Goal: Navigation & Orientation: Find specific page/section

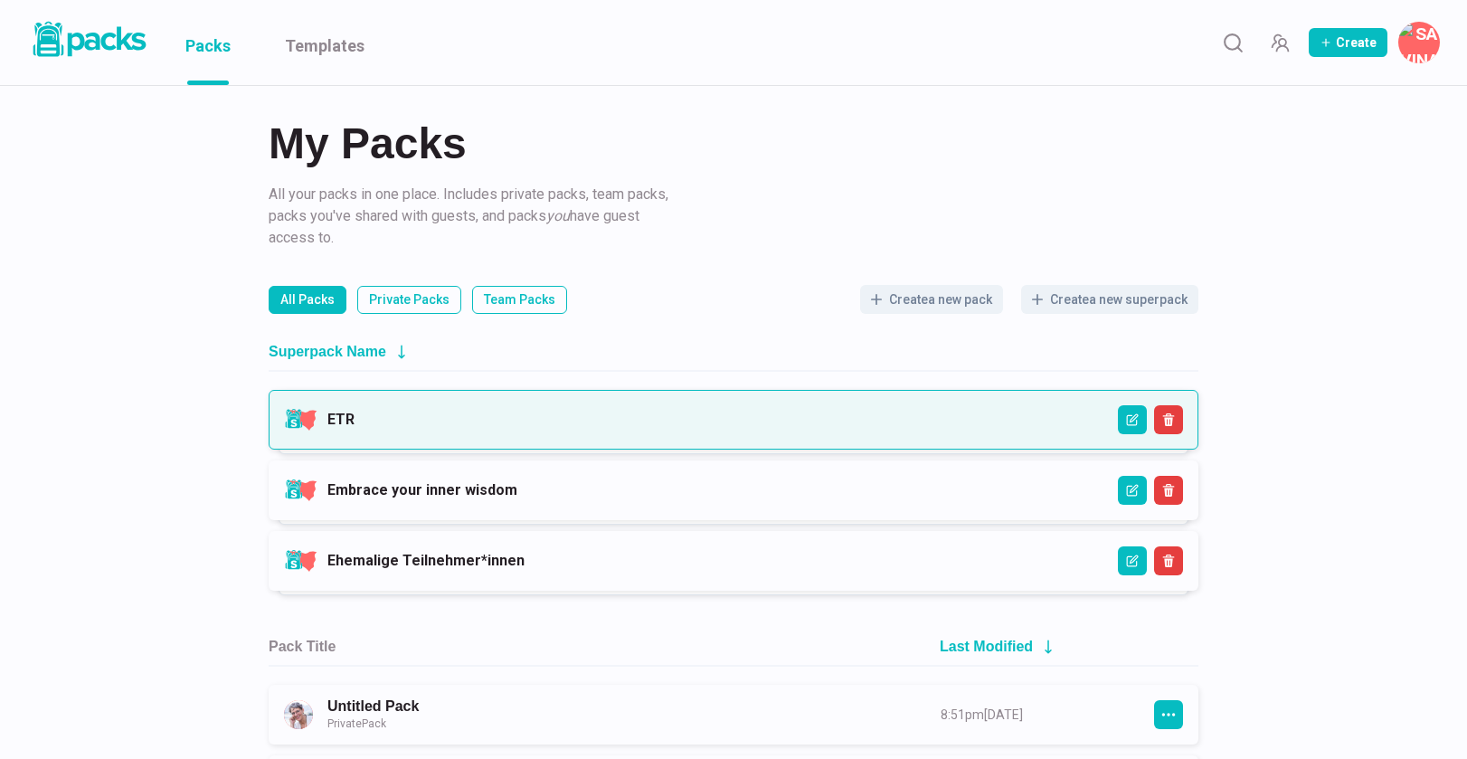
click at [355, 419] on link "ETR" at bounding box center [341, 419] width 27 height 17
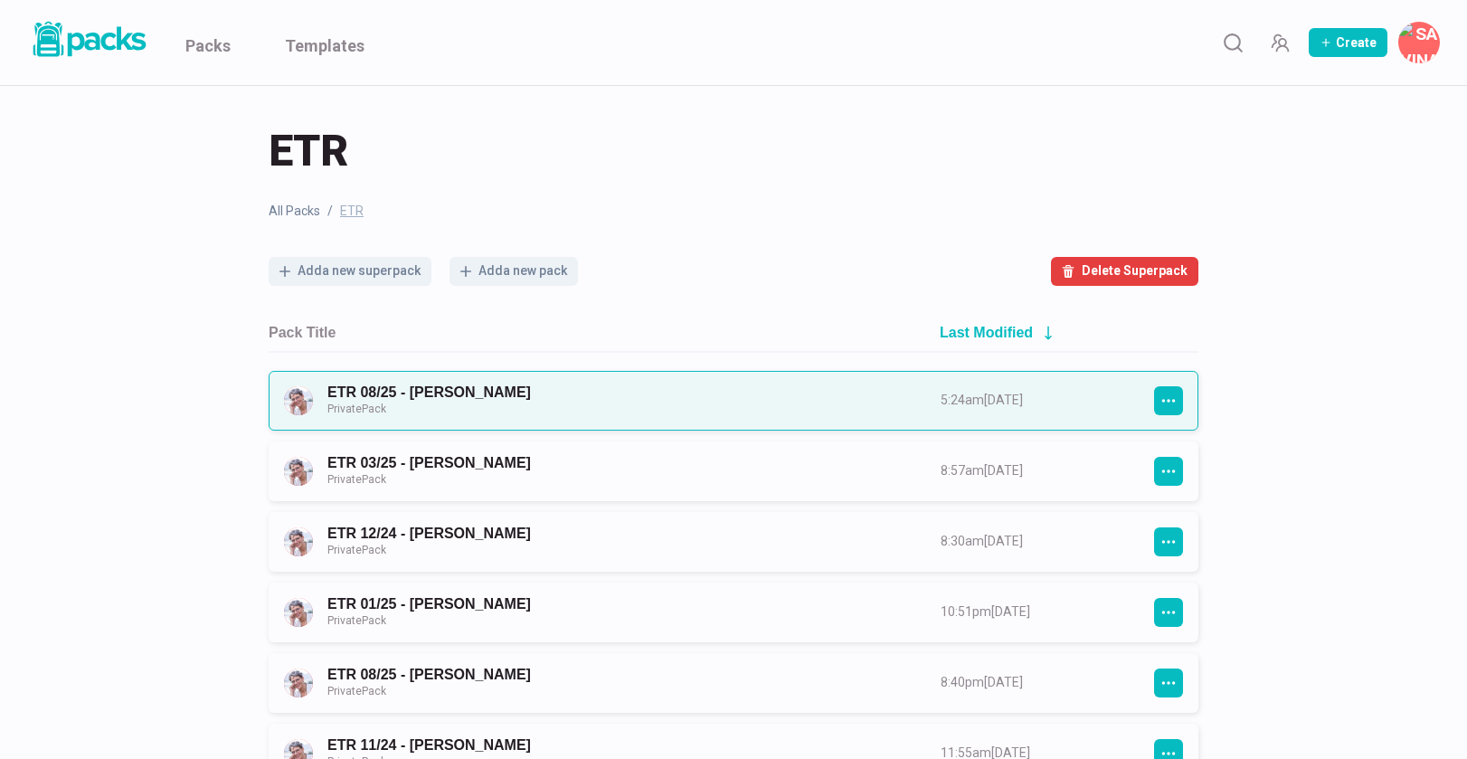
click at [741, 404] on link "ETR 08/25 - [PERSON_NAME] Private Pack" at bounding box center [618, 400] width 581 height 33
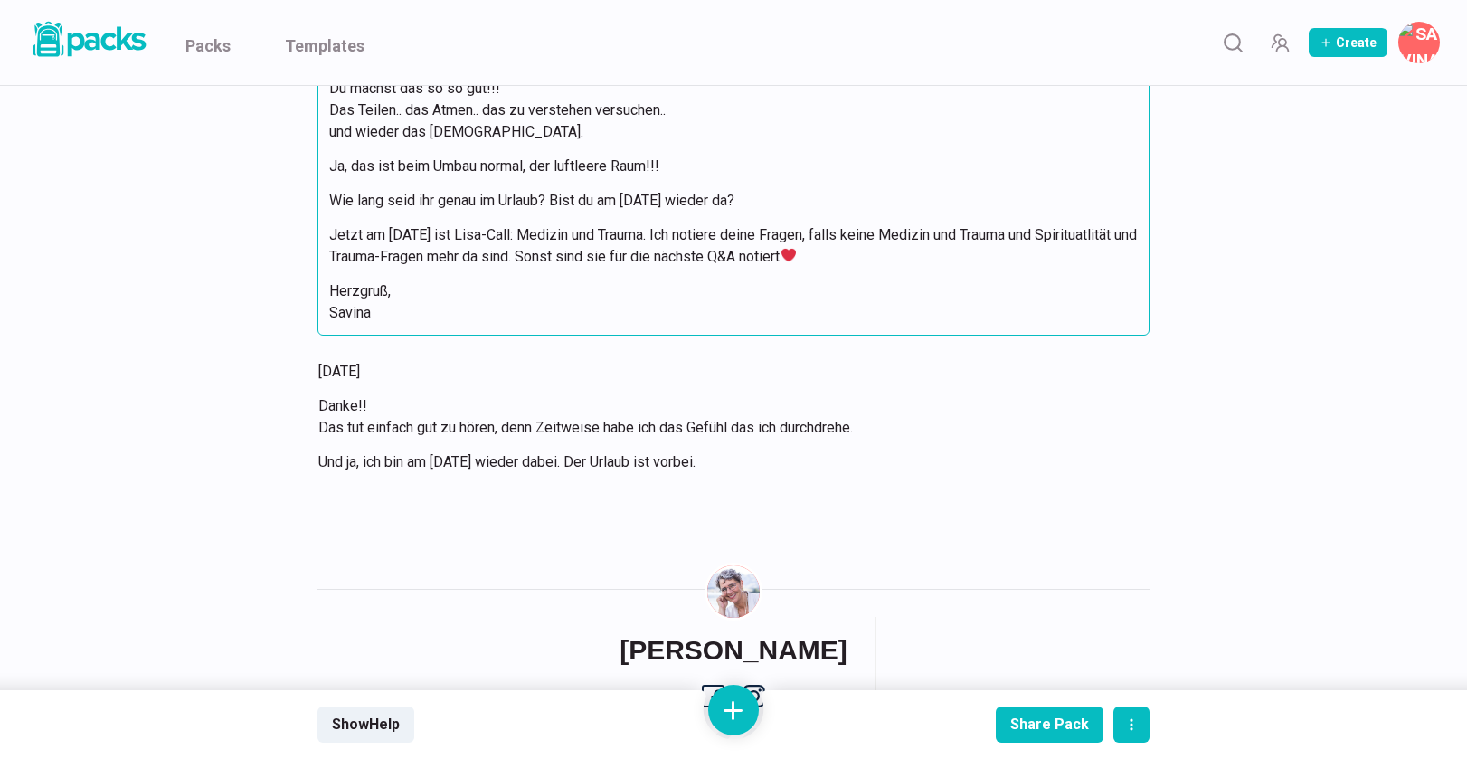
scroll to position [10260, 0]
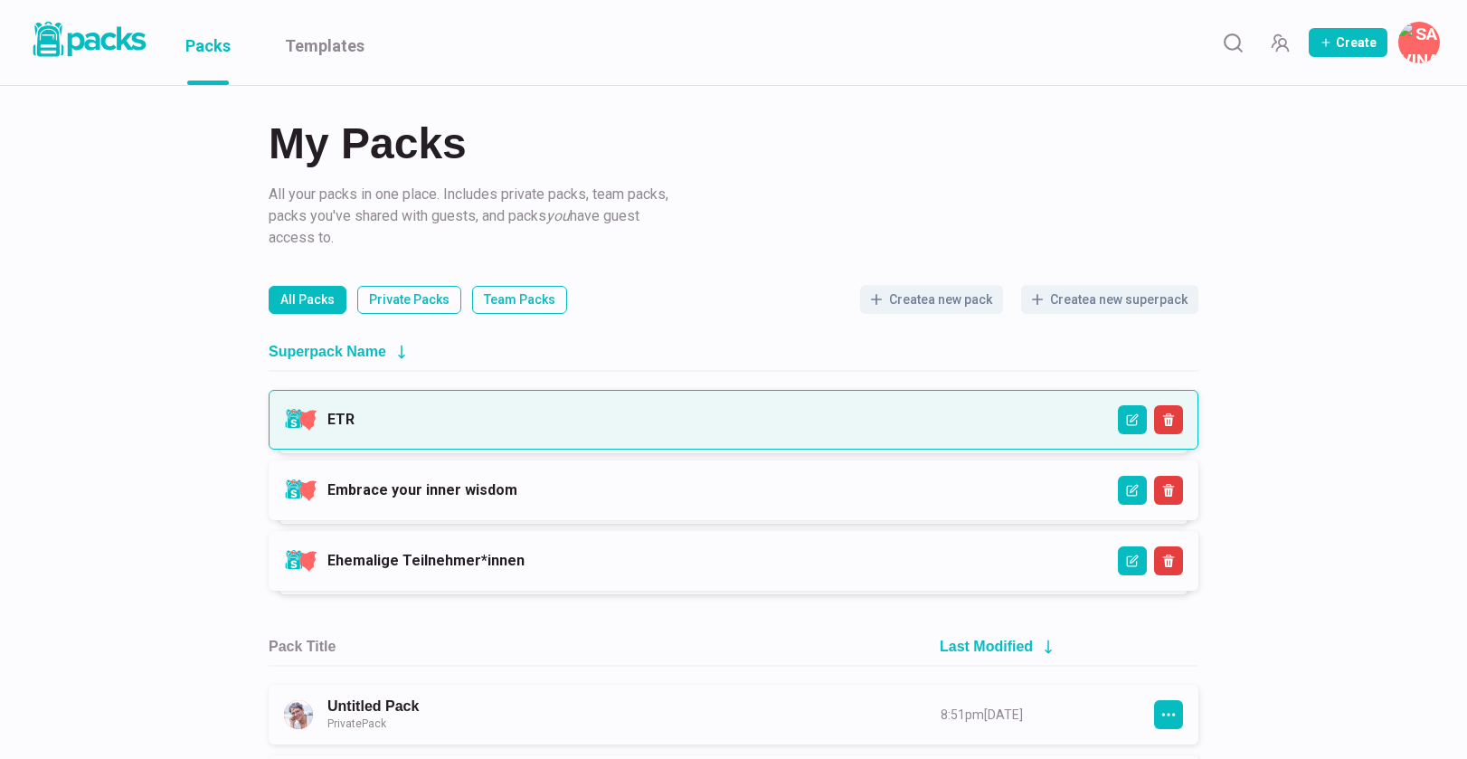
click at [355, 428] on link "ETR" at bounding box center [341, 419] width 27 height 17
